Goal: Information Seeking & Learning: Check status

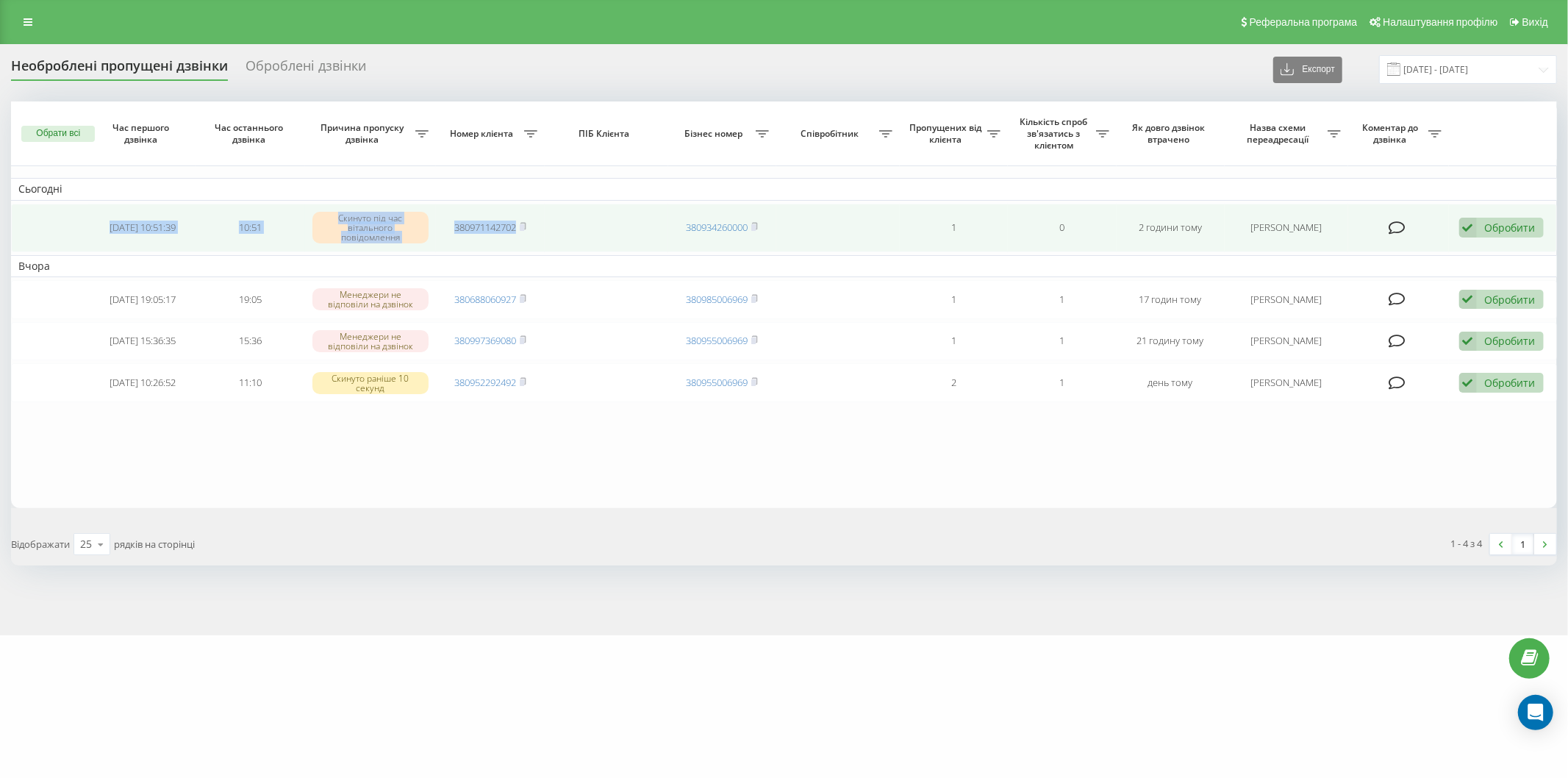
drag, startPoint x: 90, startPoint y: 215, endPoint x: 578, endPoint y: 244, distance: 488.9
click at [578, 244] on tr "2025-08-19 10:51:39 10:51 Скинуто під час вітального повідомлення 380971142702 …" at bounding box center [784, 228] width 1546 height 48
copy tr "2025-08-19 10:51:39 10:51 Скинуто під час вітального повідомлення 380971142702"
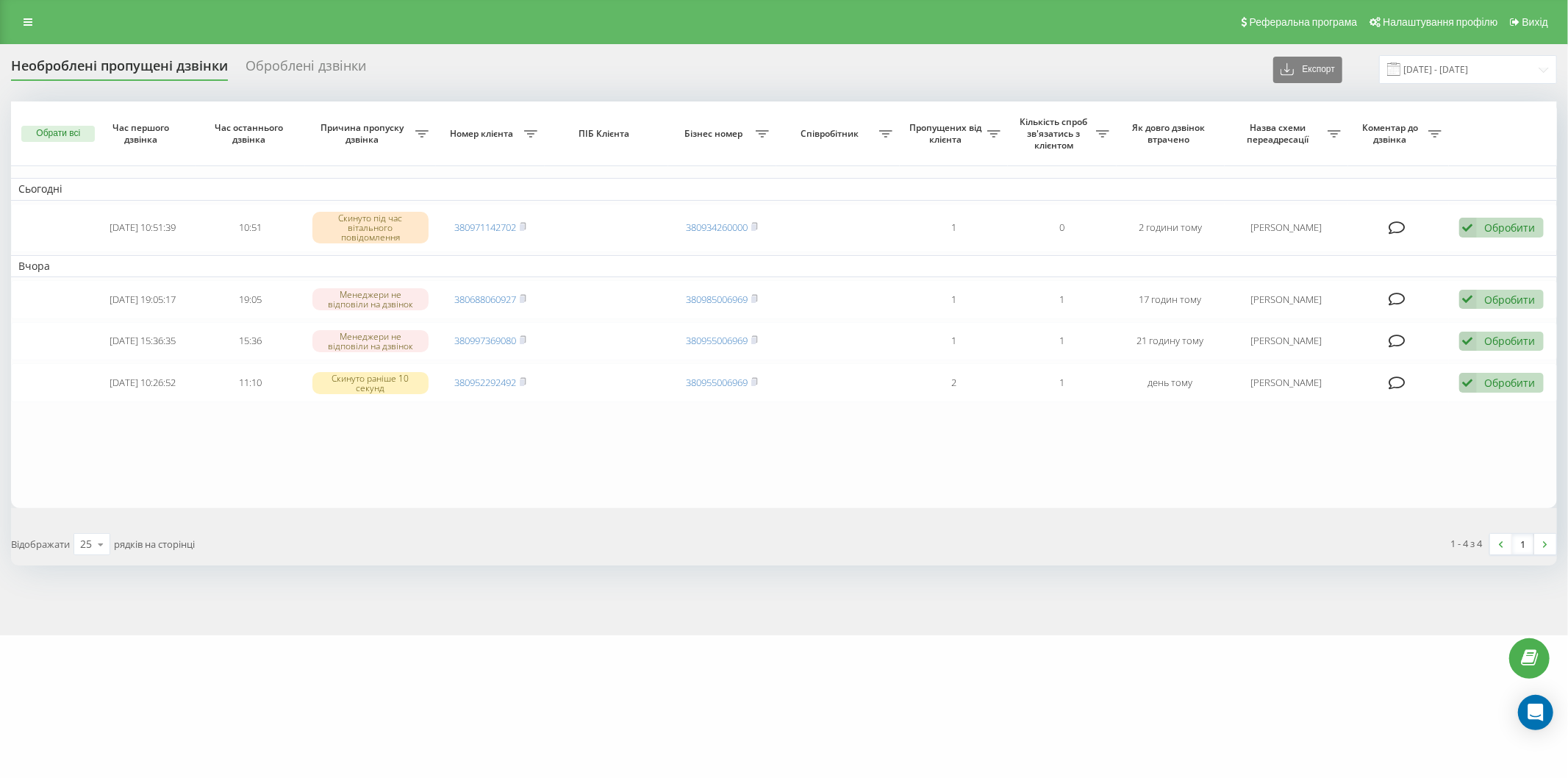
click at [336, 461] on table "Сьогодні 2025-08-19 10:51:39 10:51 Скинуто під час вітального повідомлення 3809…" at bounding box center [784, 304] width 1546 height 407
click at [507, 50] on div "Необроблені пропущені дзвінки Оброблені дзвінки Експорт .csv .xlsx 18.08.2025 -…" at bounding box center [784, 339] width 1568 height 591
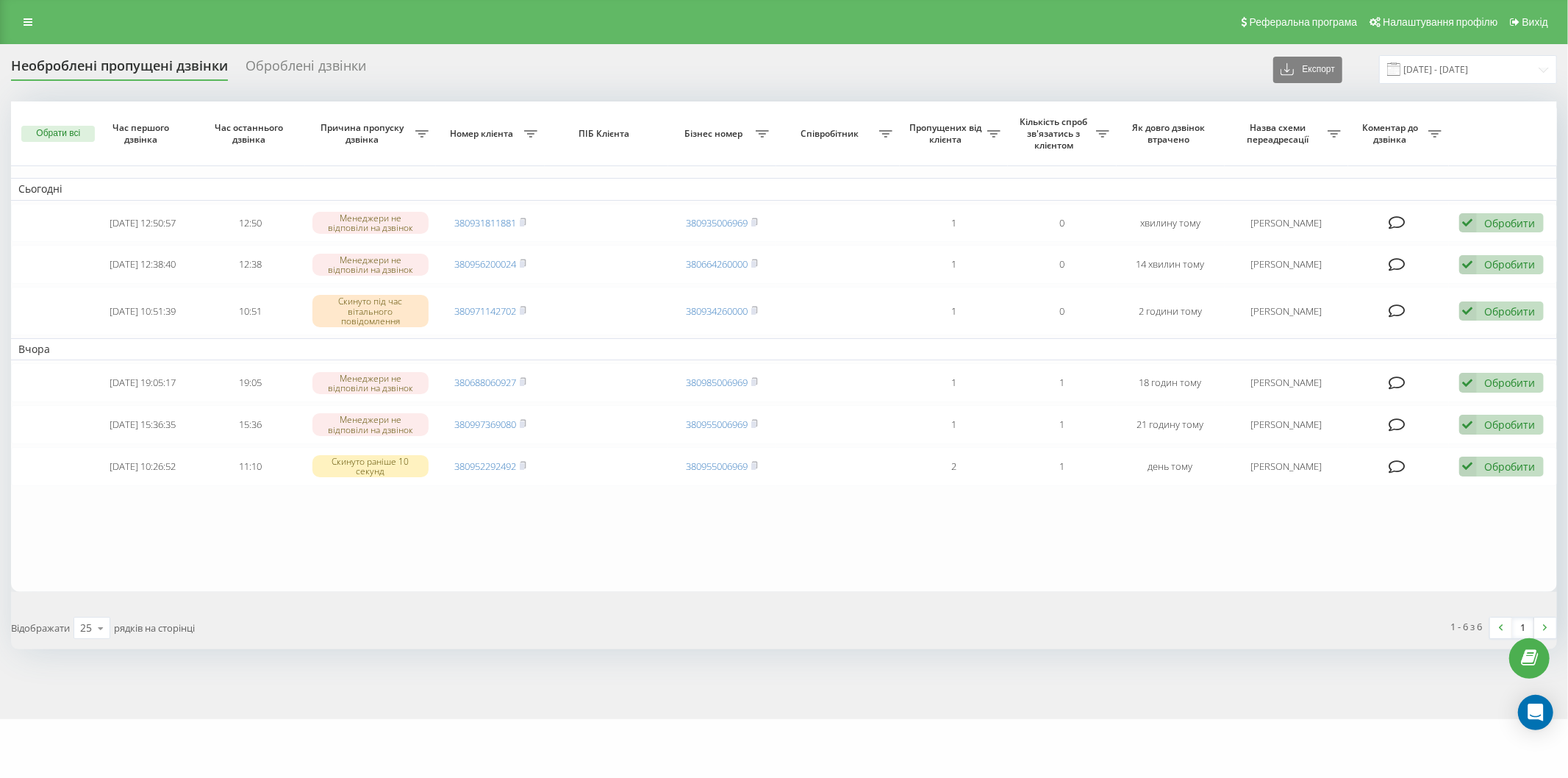
click at [266, 520] on table "Сьогодні [DATE] 12:50:57 12:50 Менеджери не відповіли на дзвінок 380931811881 3…" at bounding box center [784, 346] width 1546 height 489
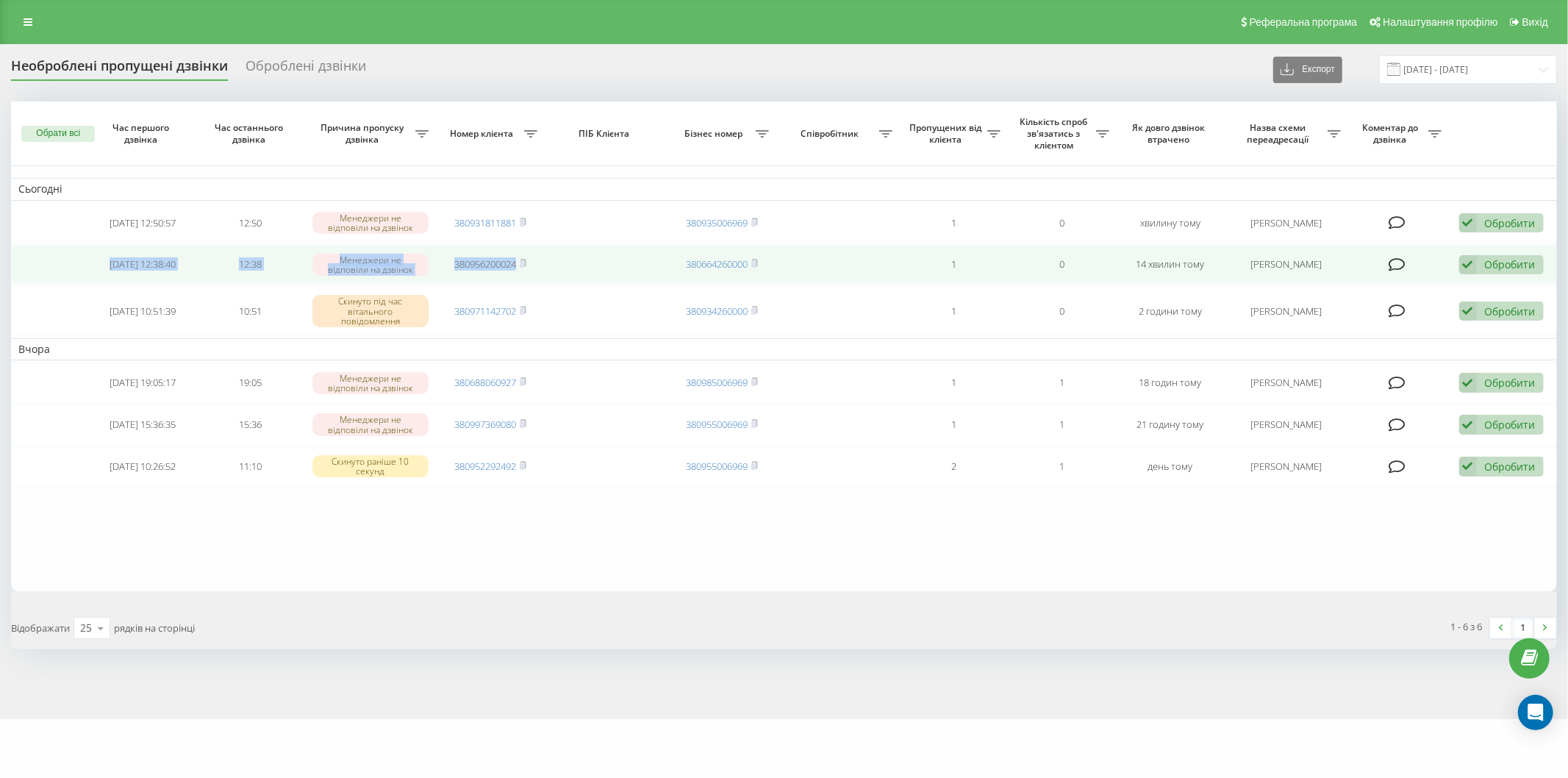
drag, startPoint x: 94, startPoint y: 261, endPoint x: 553, endPoint y: 266, distance: 459.0
click at [553, 266] on tr "[DATE] 12:38:40 12:38 [PERSON_NAME] не відповіли на дзвінок 380956200024 380664…" at bounding box center [784, 264] width 1546 height 39
copy tr "[DATE] 12:38:40 12:38 Менеджери не відповіли на дзвінок 380956200024"
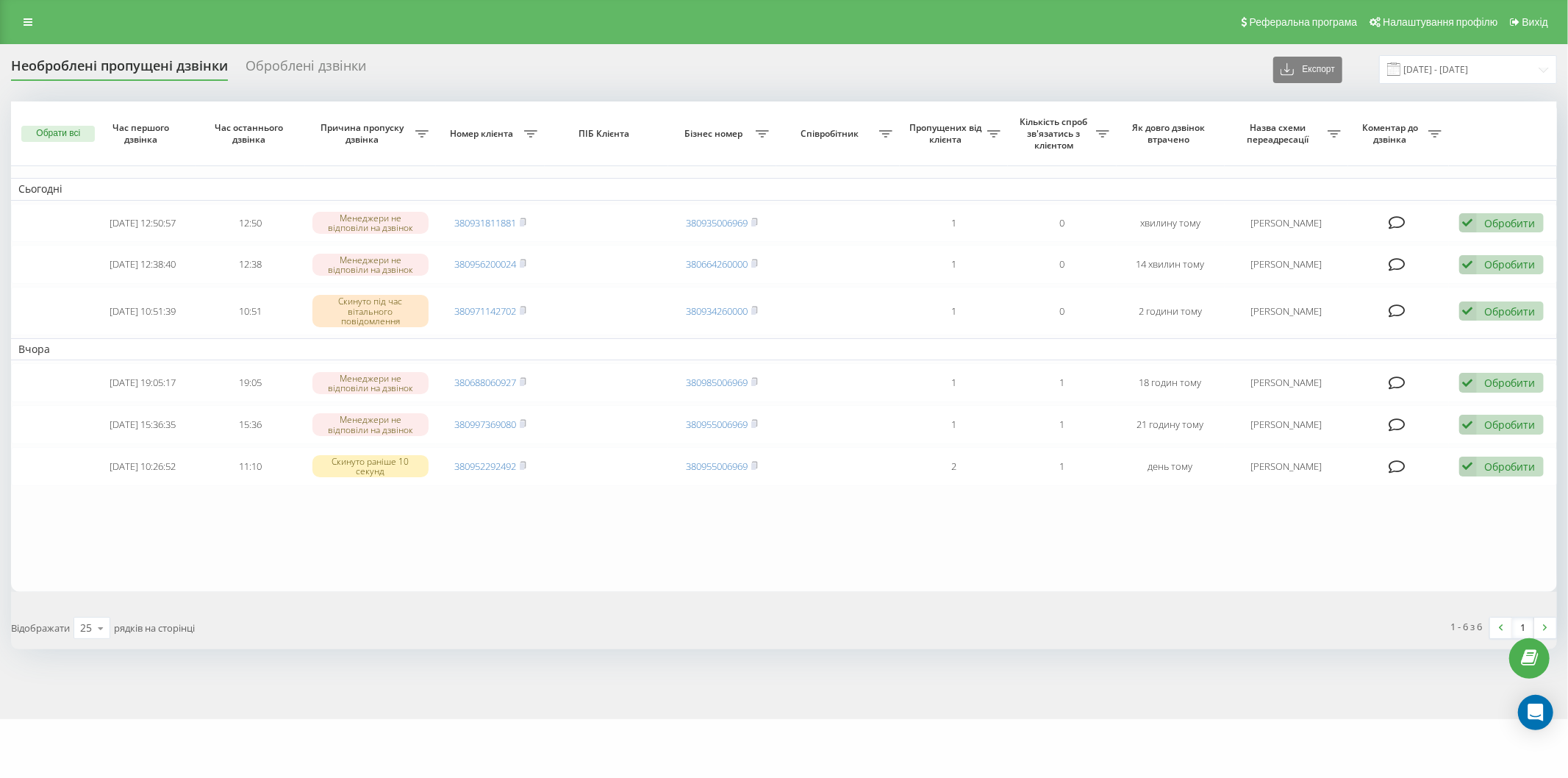
click at [278, 530] on table "Сьогодні [DATE] 12:50:57 12:50 Менеджери не відповіли на дзвінок 380931811881 3…" at bounding box center [784, 346] width 1546 height 489
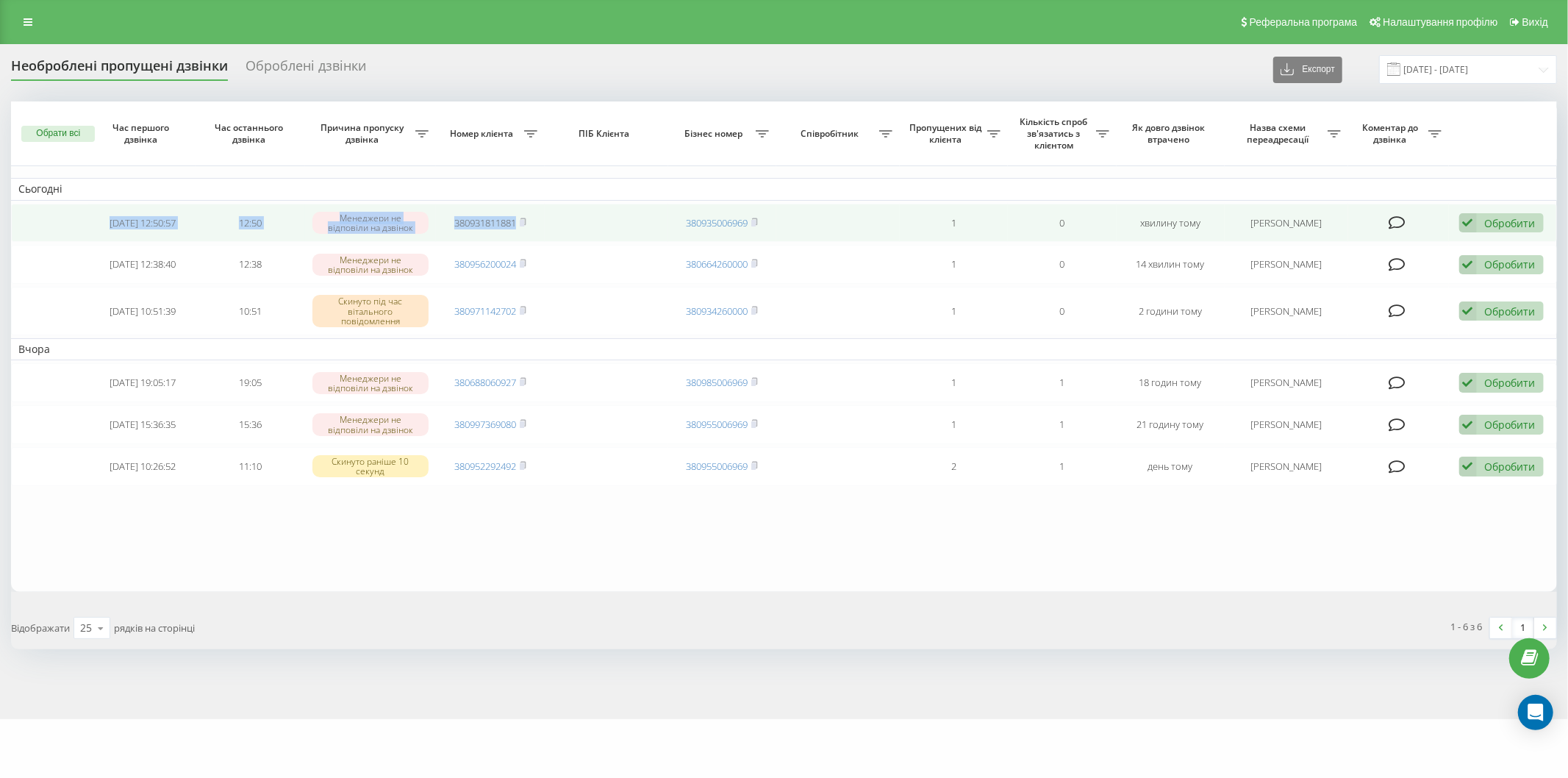
drag, startPoint x: 87, startPoint y: 219, endPoint x: 561, endPoint y: 232, distance: 474.2
click at [561, 232] on tr "[DATE] 12:50:57 12:50 Менеджери не відповіли на дзвінок 380931811881 3809350069…" at bounding box center [784, 223] width 1546 height 39
copy tr "[DATE] 12:50:57 12:50 Менеджери не відповіли на дзвінок 380931811881"
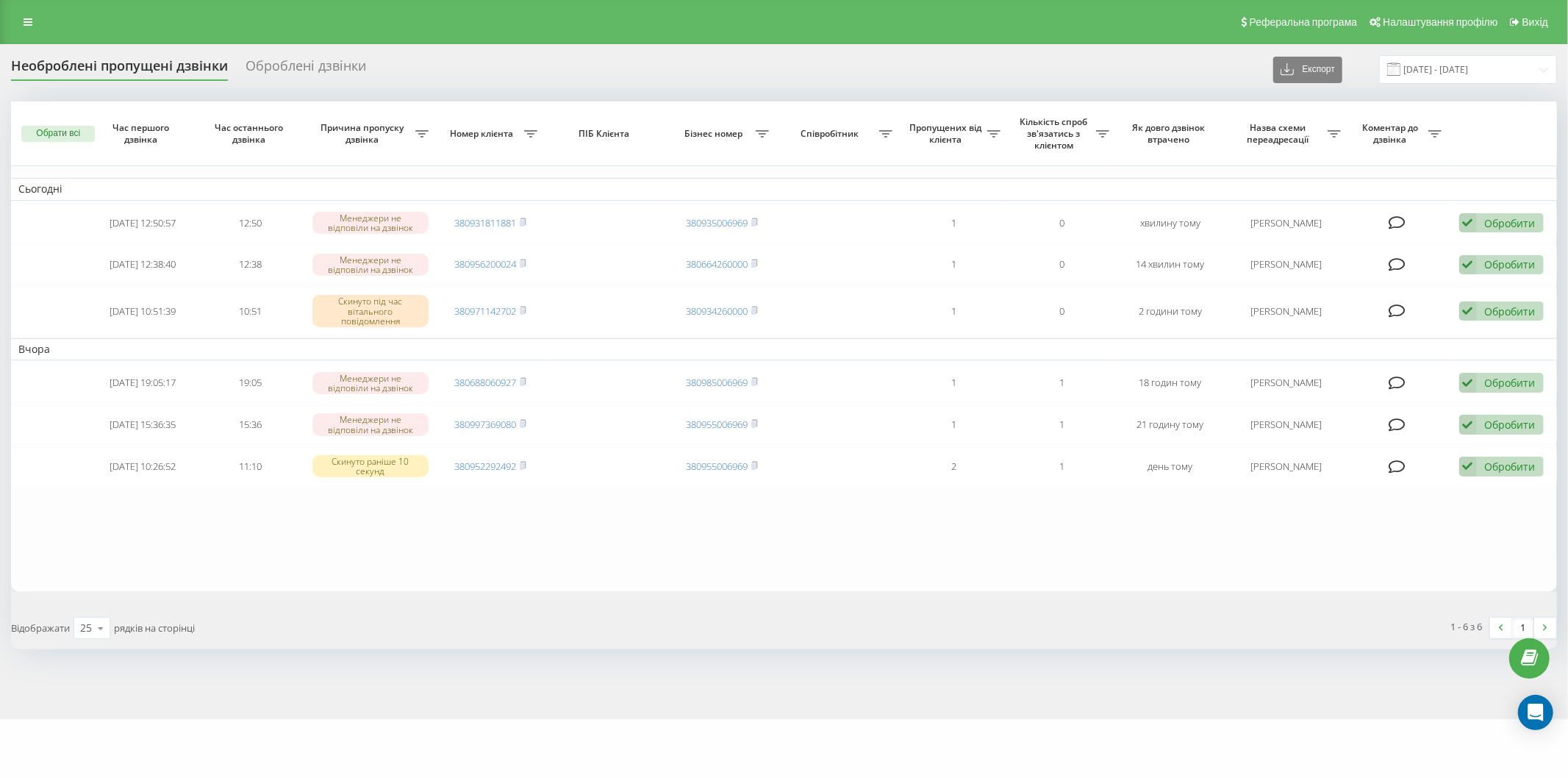
drag, startPoint x: 258, startPoint y: 537, endPoint x: 414, endPoint y: 135, distance: 431.2
click at [258, 537] on table "Сьогодні [DATE] 12:50:57 12:50 Менеджери не відповіли на дзвінок 380931811881 3…" at bounding box center [784, 346] width 1546 height 489
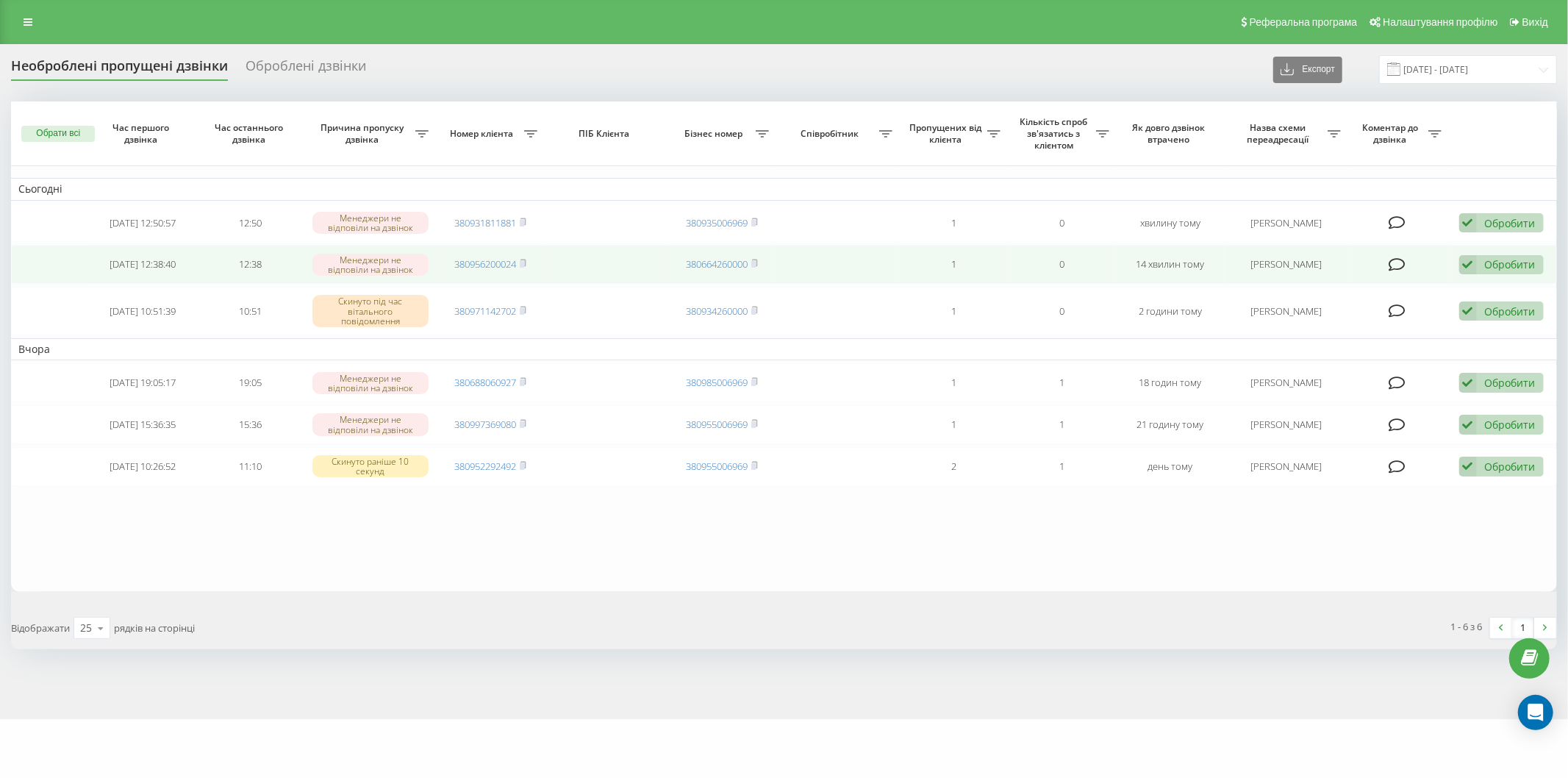
click at [1507, 262] on div "Обробити" at bounding box center [1511, 264] width 51 height 14
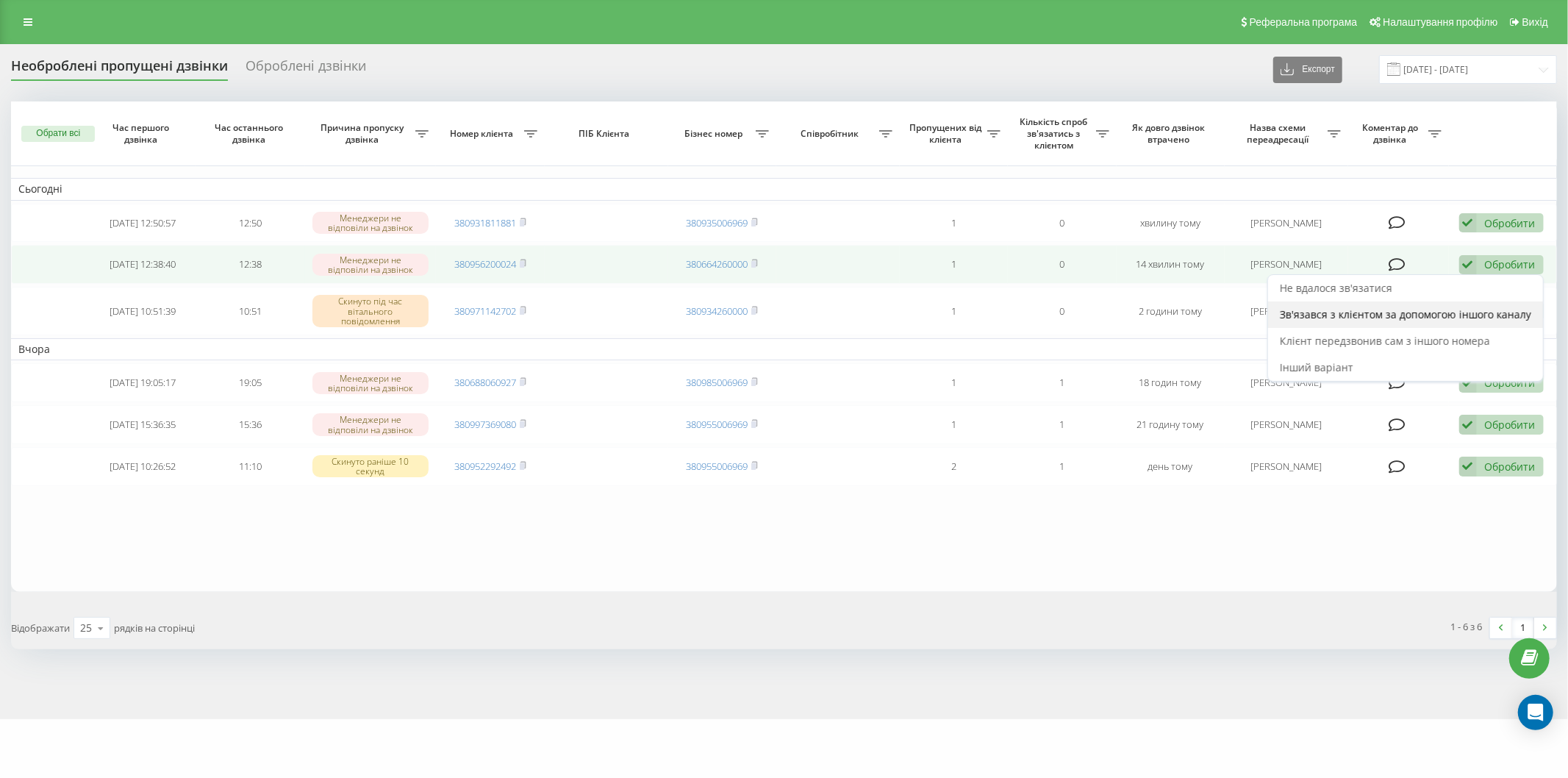
click at [1472, 318] on span "Зв'язався з клієнтом за допомогою іншого каналу" at bounding box center [1405, 314] width 251 height 14
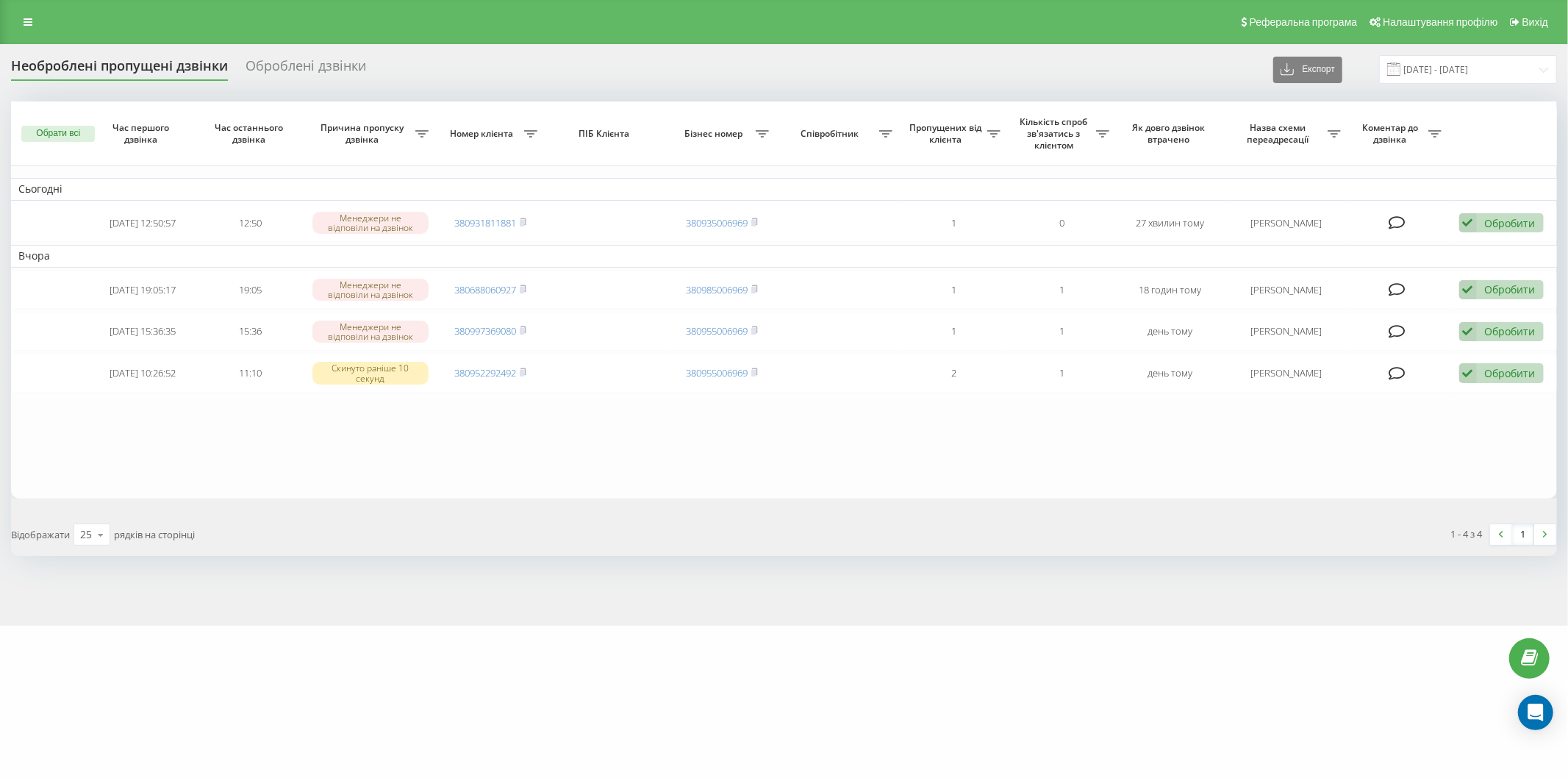
click at [395, 57] on div "Необроблені пропущені дзвінки Оброблені дзвінки Експорт .csv .xlsx [DATE] - [DA…" at bounding box center [784, 69] width 1546 height 28
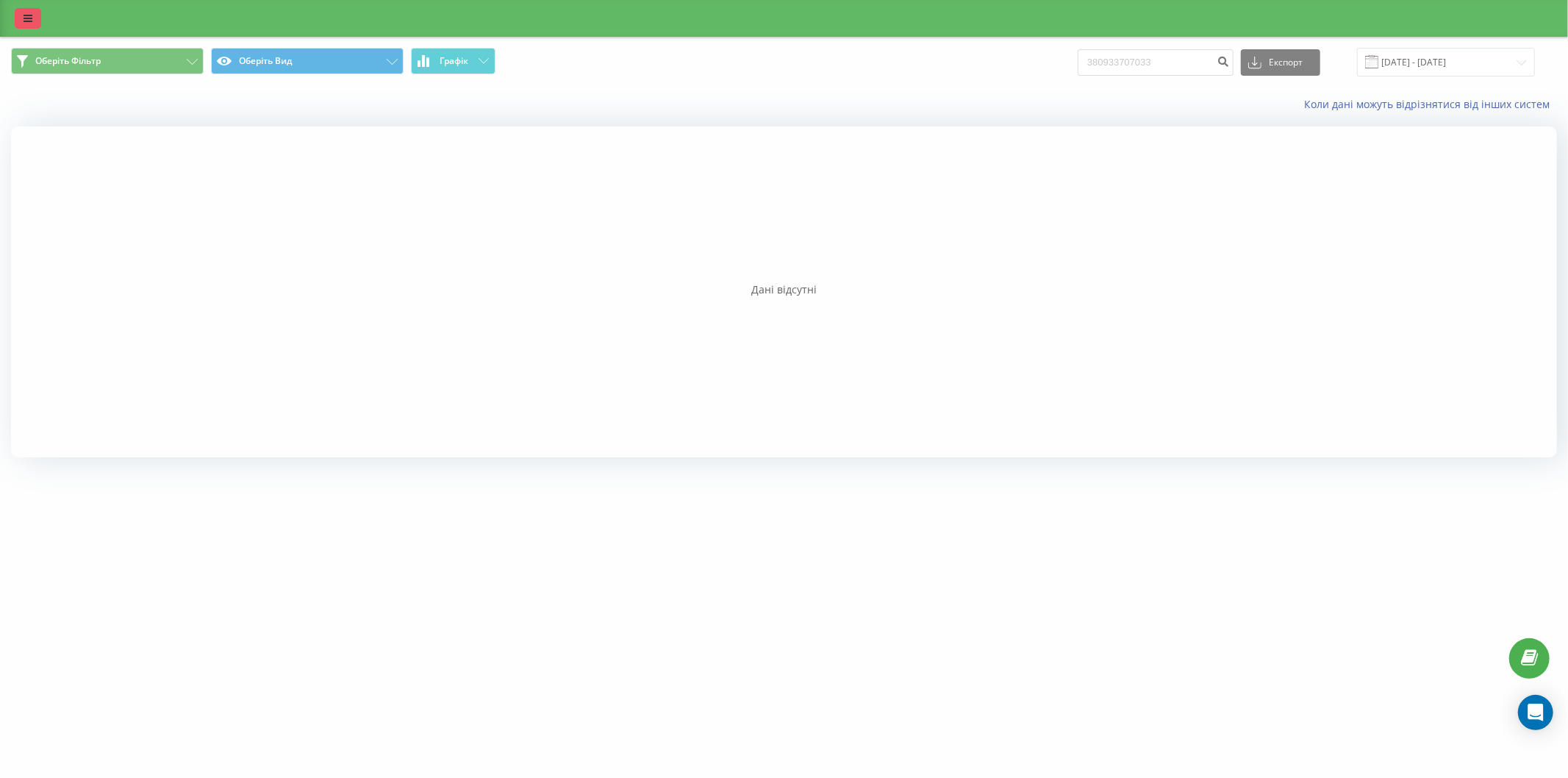
click at [28, 13] on icon at bounding box center [28, 19] width 9 height 10
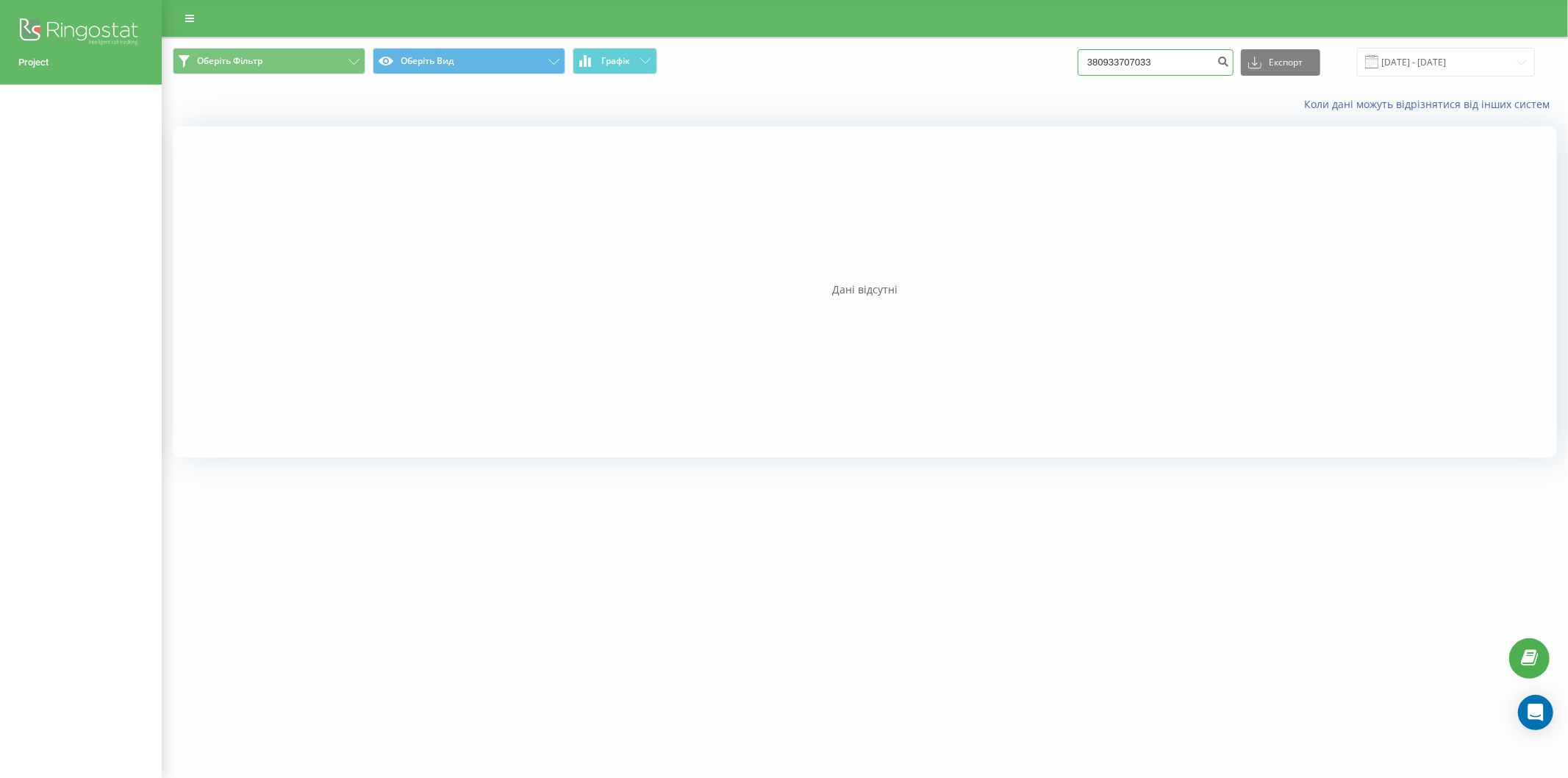
click at [1193, 67] on input "380933707033" at bounding box center [1155, 62] width 156 height 26
paste input "53086846"
type input "380953086846"
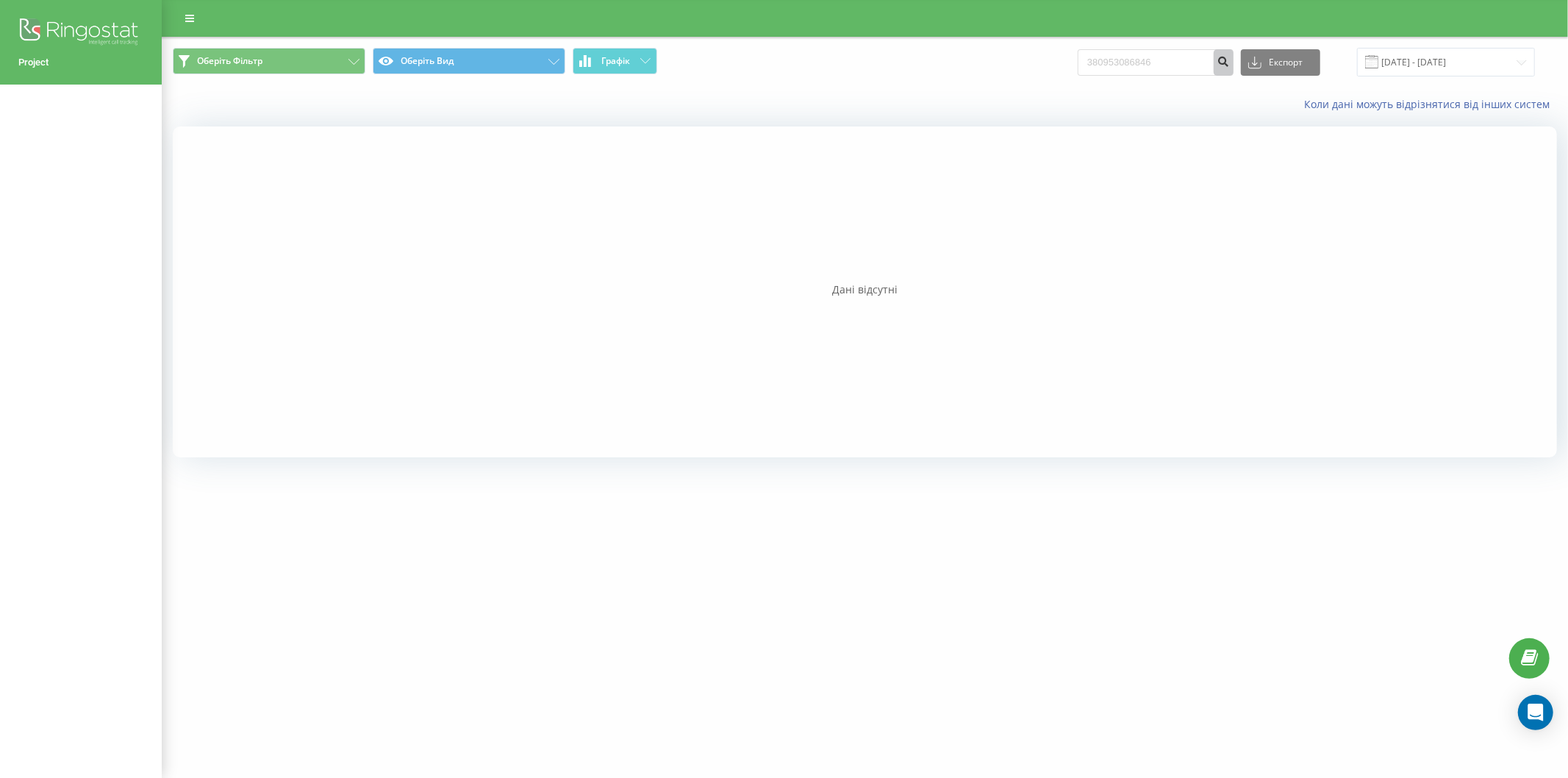
click at [1225, 66] on button "submit" at bounding box center [1223, 62] width 20 height 26
